Goal: Obtain resource: Obtain resource

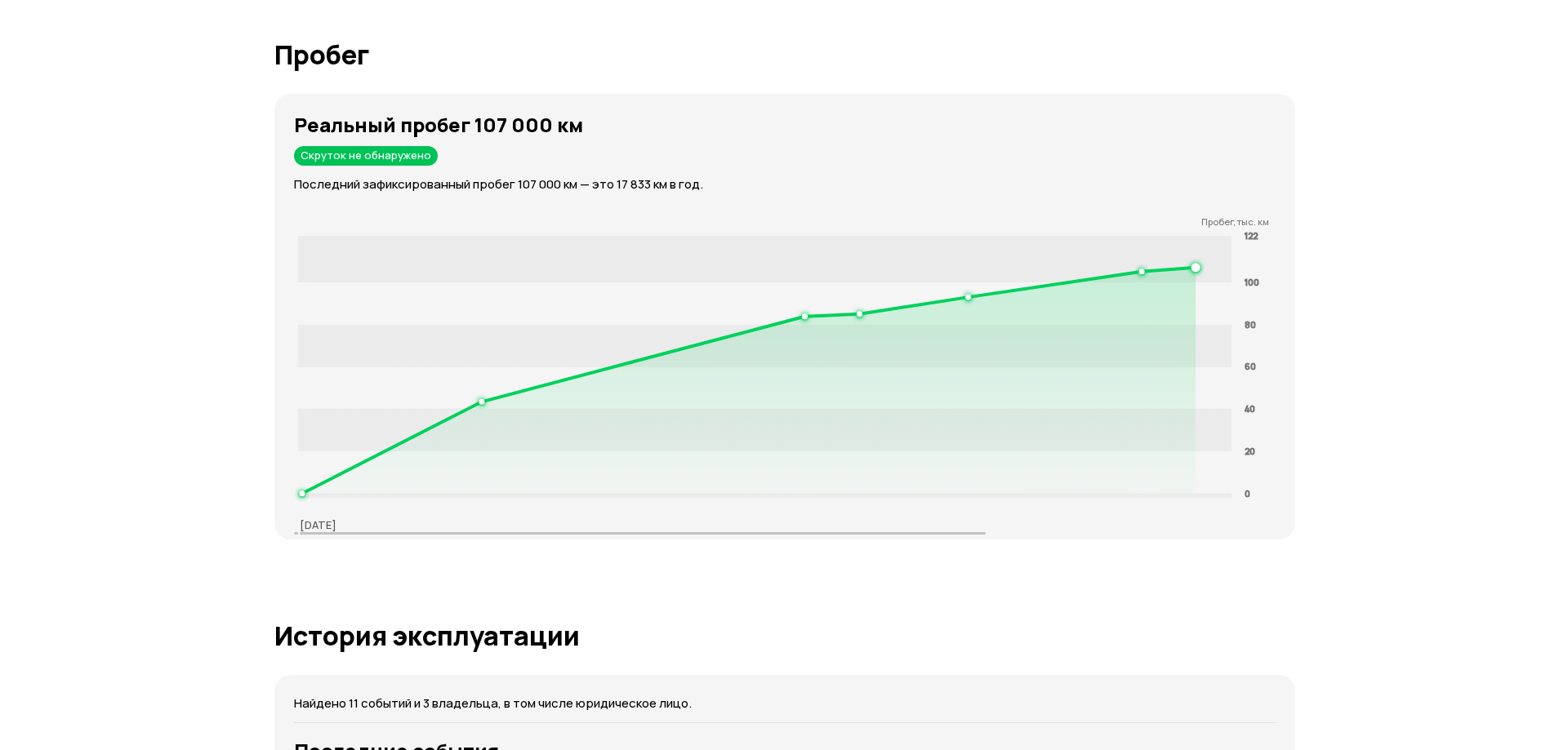
scroll to position [2776, 0]
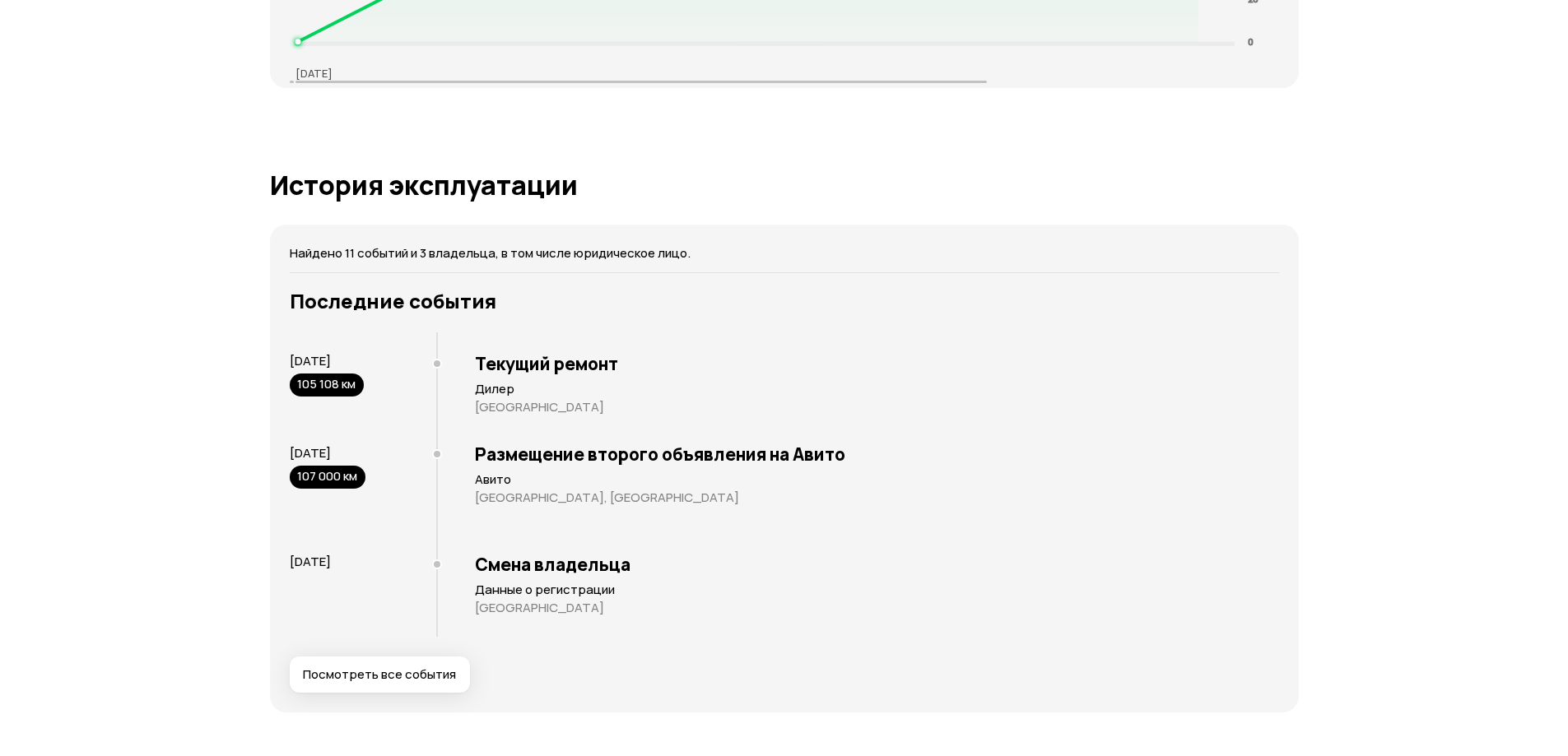
click at [447, 667] on span "Посмотреть все события" at bounding box center [380, 674] width 153 height 16
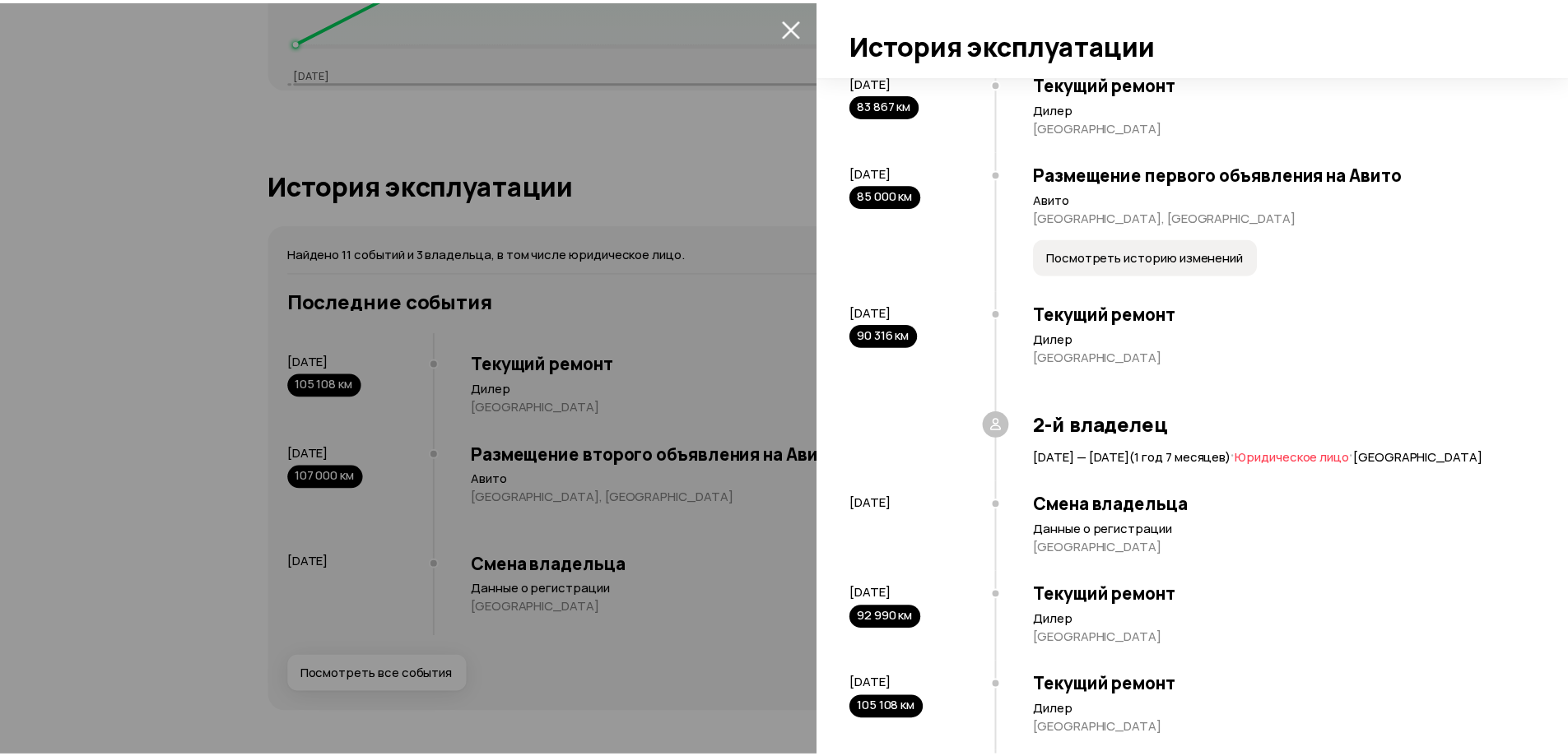
scroll to position [929, 0]
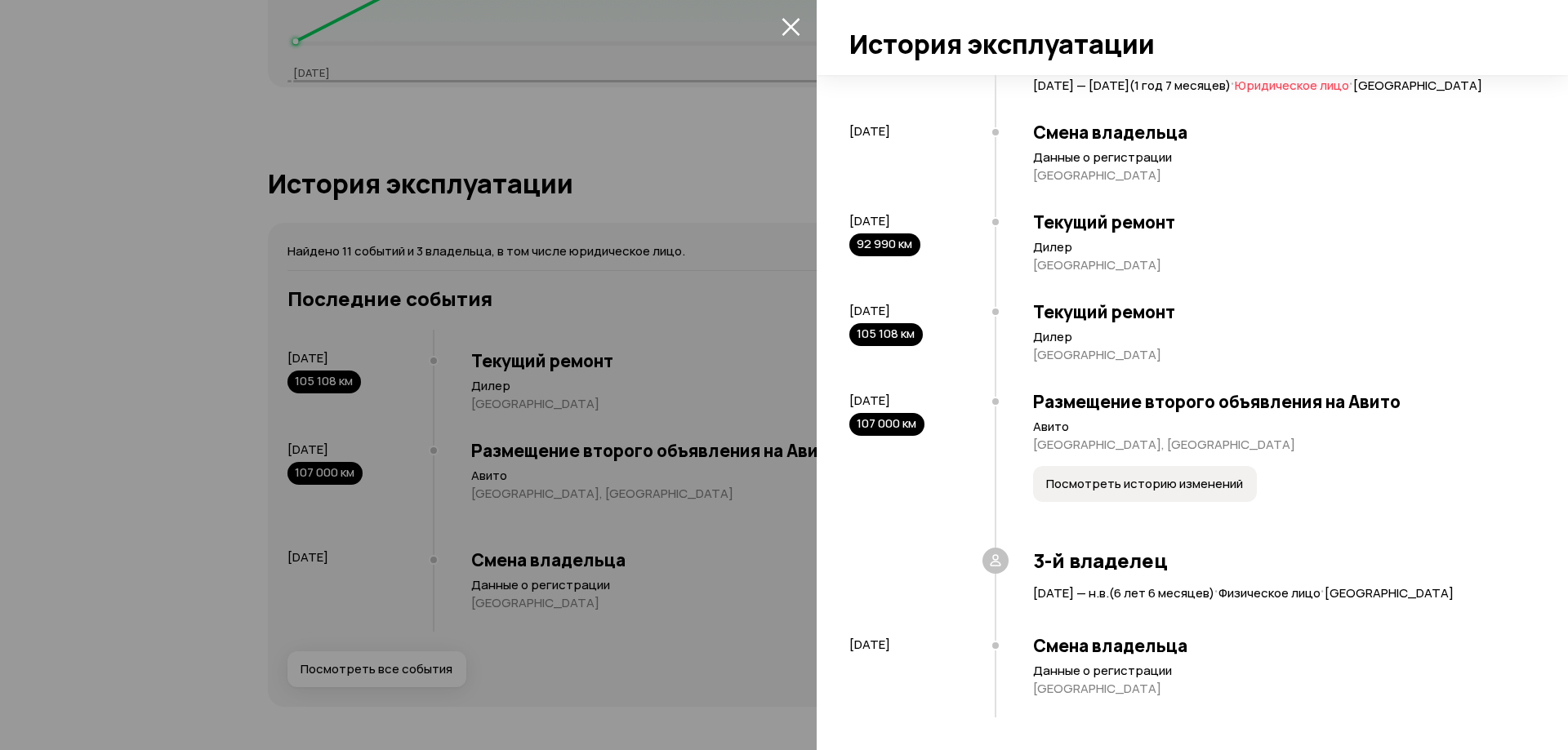
click at [796, 29] on icon "закрыть" at bounding box center [792, 26] width 19 height 19
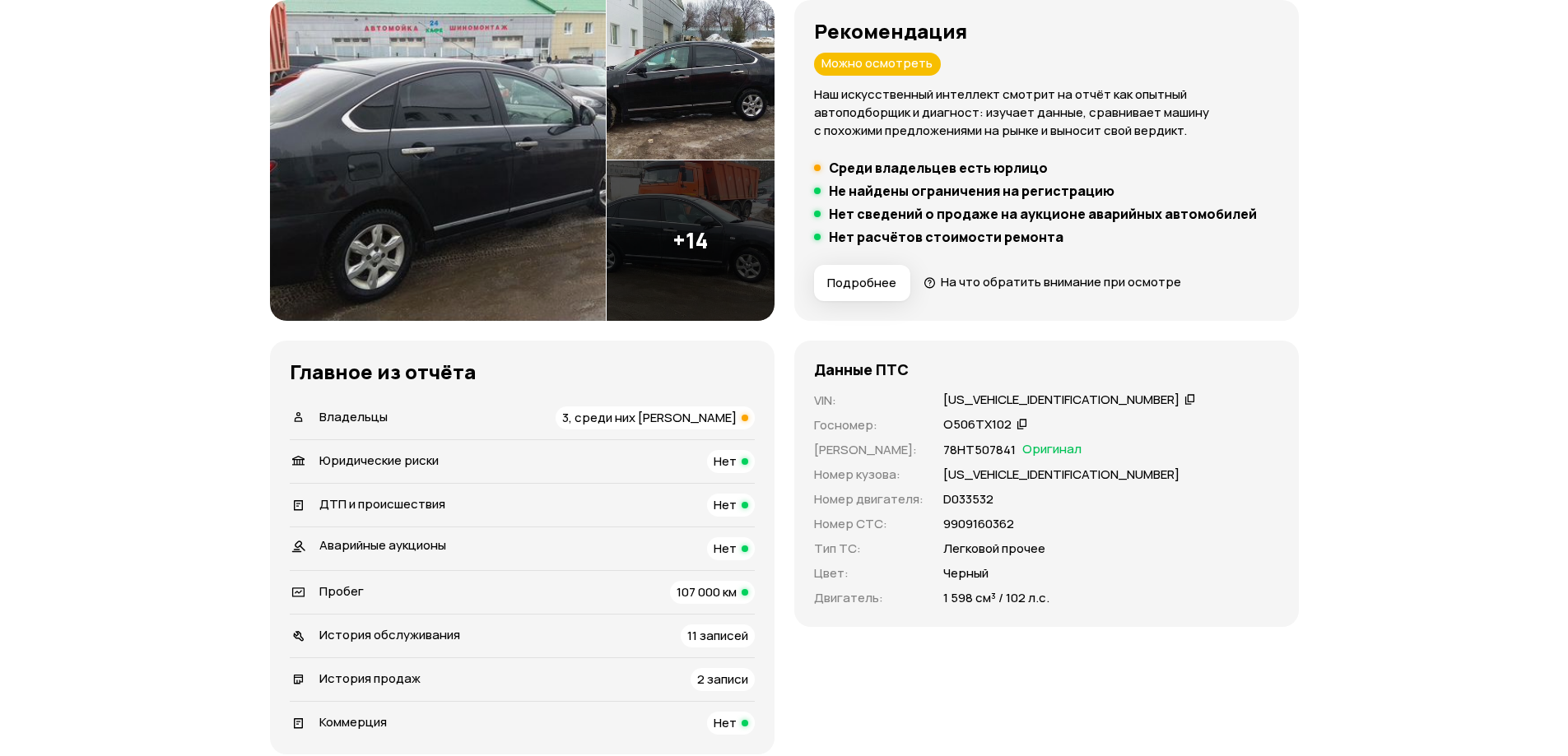
scroll to position [0, 0]
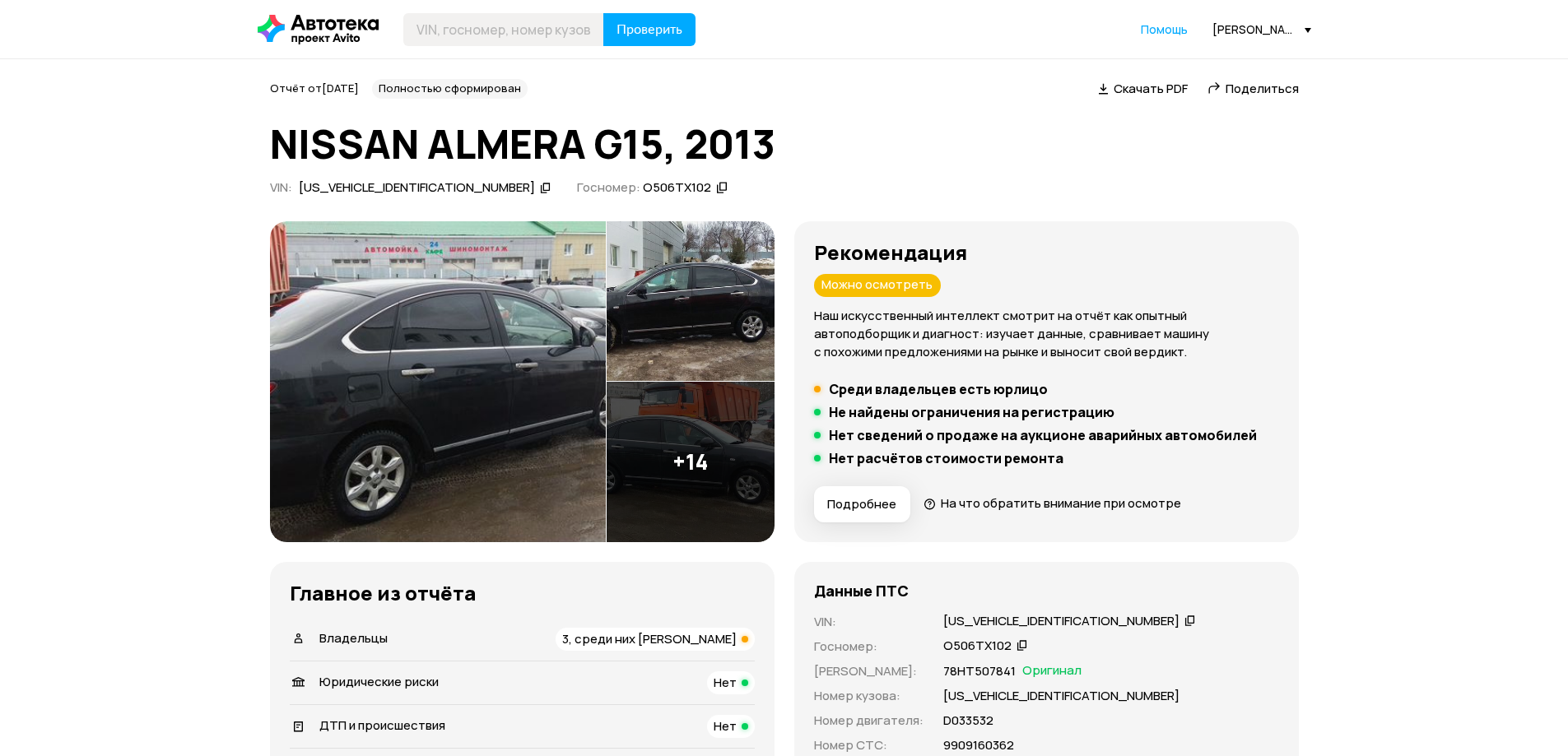
click at [1184, 621] on icon at bounding box center [1190, 620] width 11 height 16
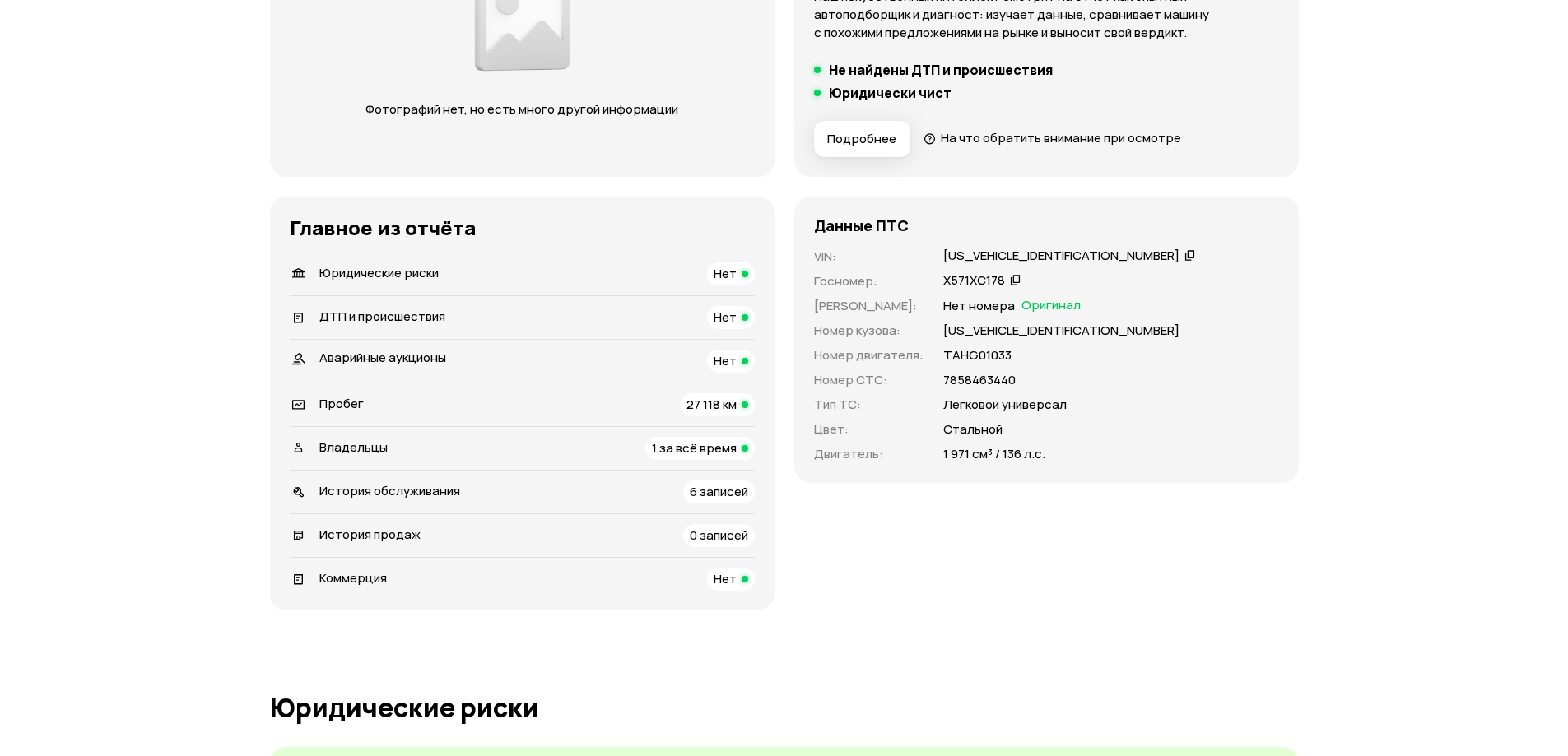
scroll to position [329, 0]
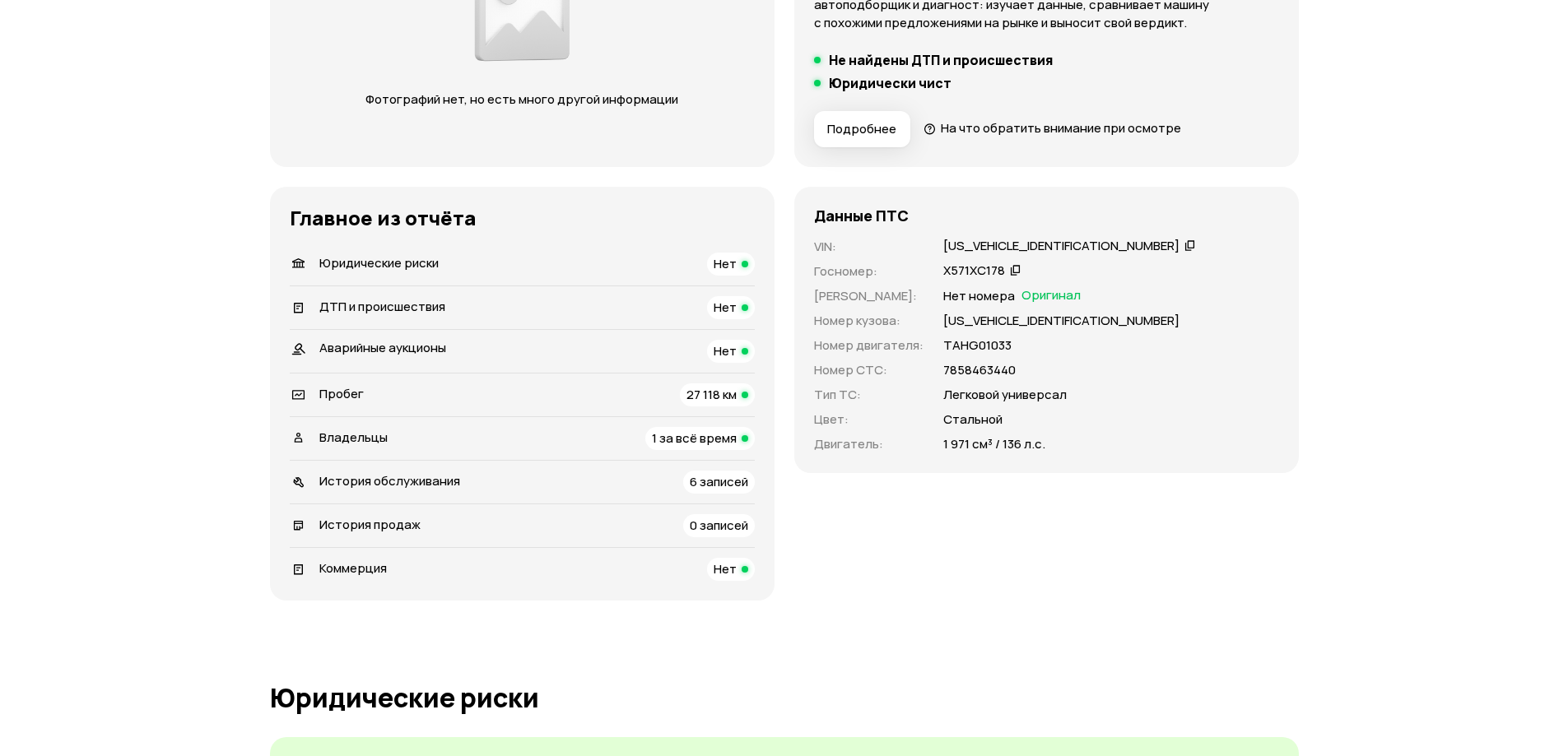
click at [699, 400] on span "27 118 км" at bounding box center [711, 394] width 50 height 17
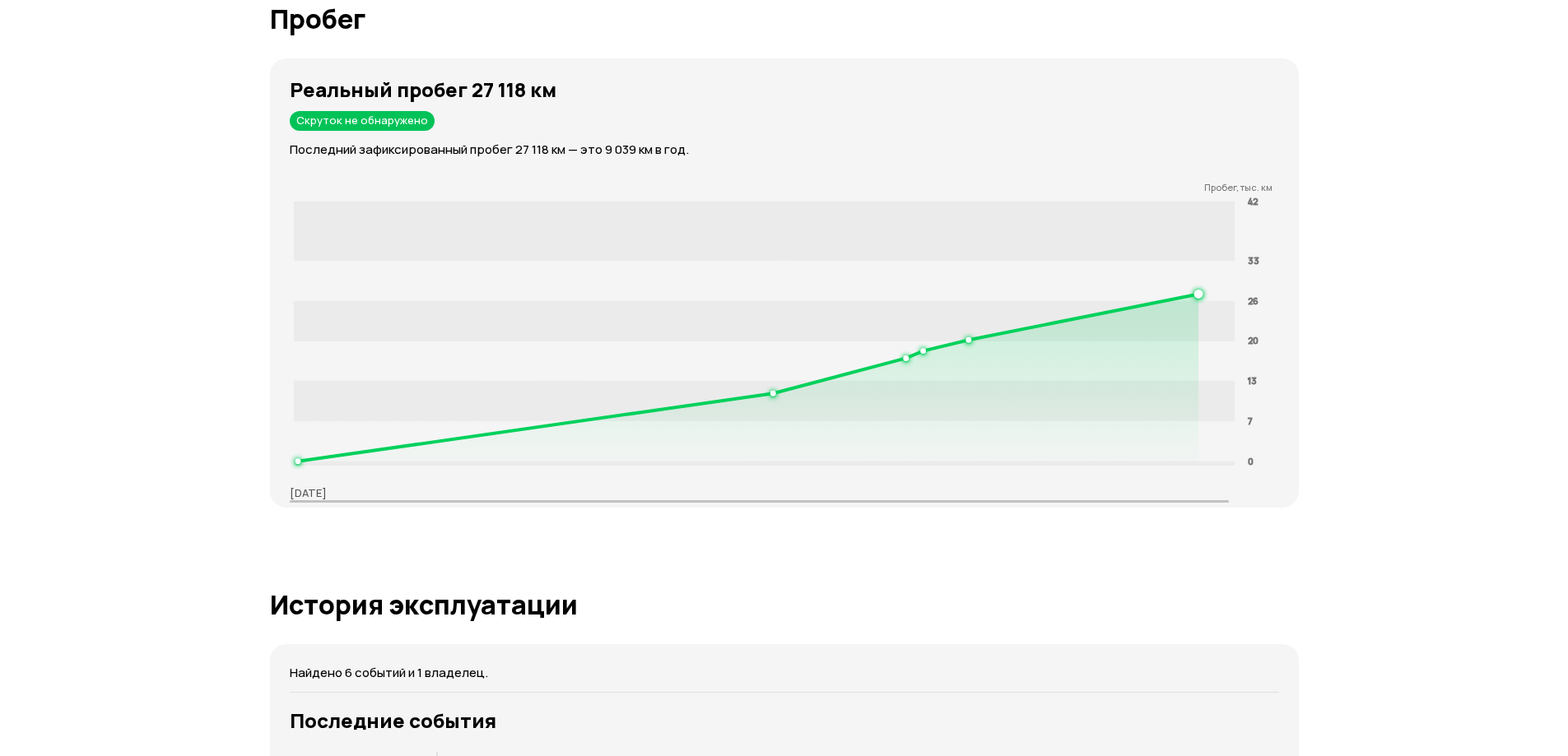
scroll to position [2312, 0]
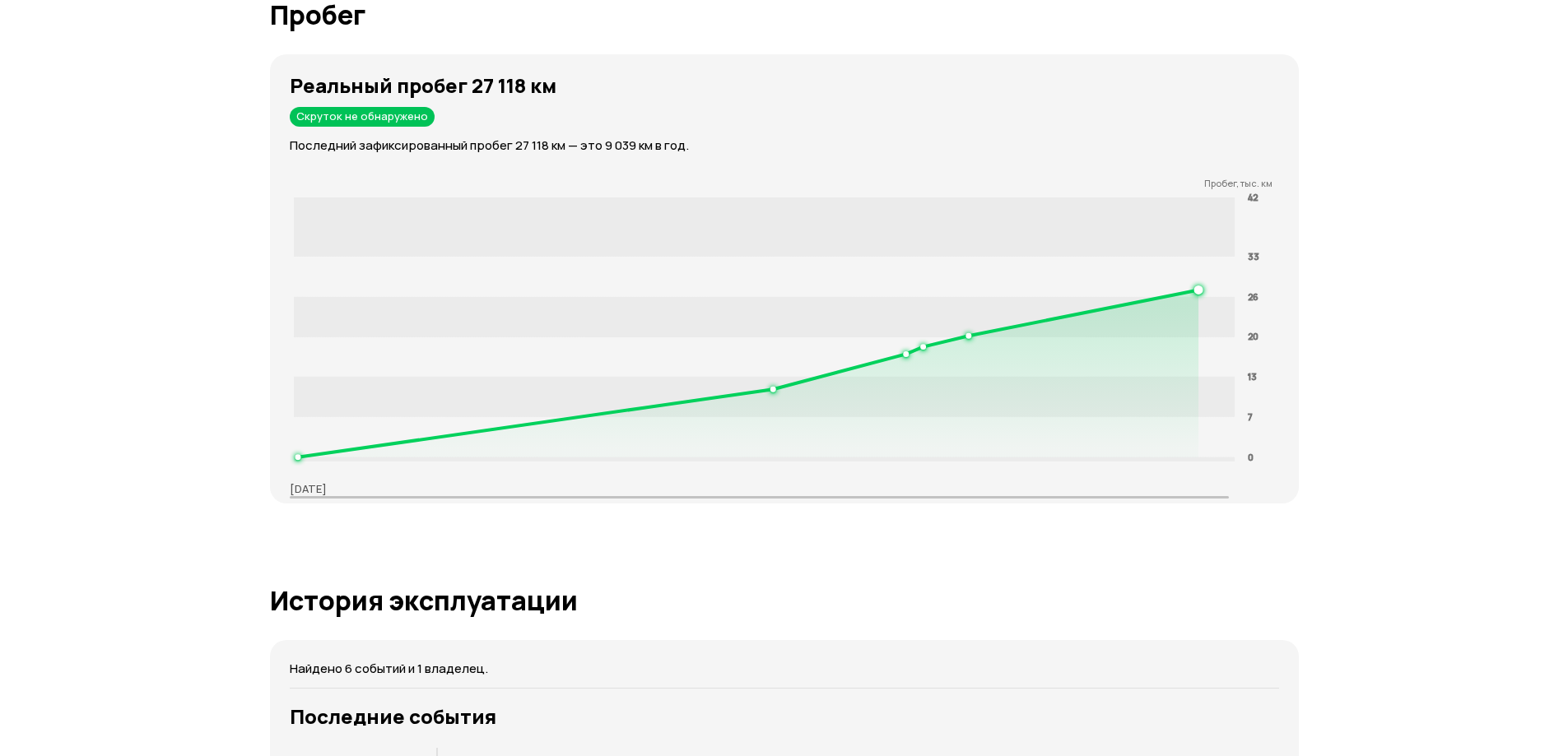
drag, startPoint x: 133, startPoint y: 488, endPoint x: 149, endPoint y: 460, distance: 32.2
click at [133, 488] on div "Отчёт от [DATE] Полностью сформирован   Скачать PDF   Поделиться [PERSON_NAME] …" at bounding box center [784, 477] width 1568 height 5460
